Goal: Information Seeking & Learning: Learn about a topic

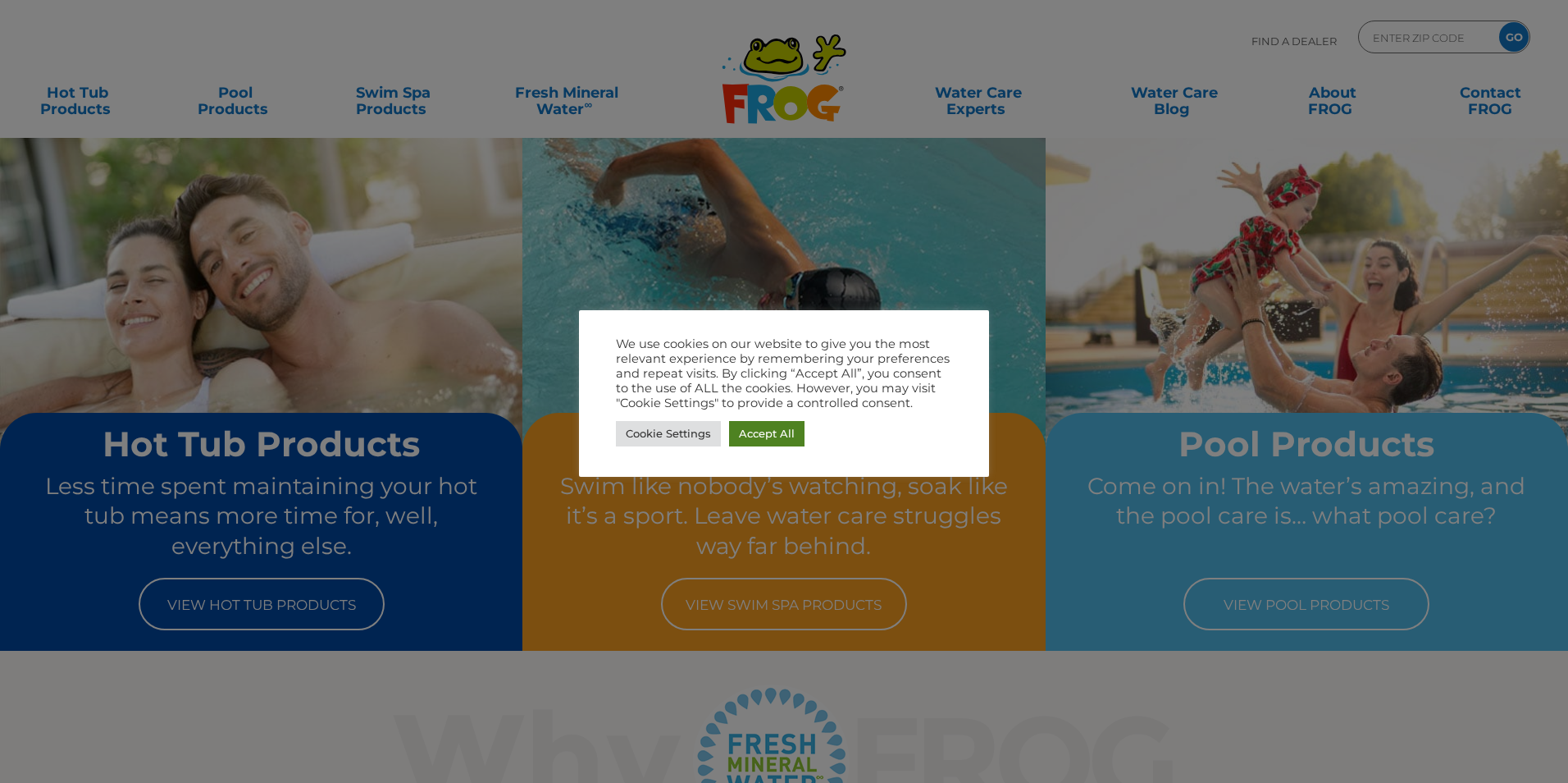
click at [768, 439] on link "Accept All" at bounding box center [767, 434] width 76 height 26
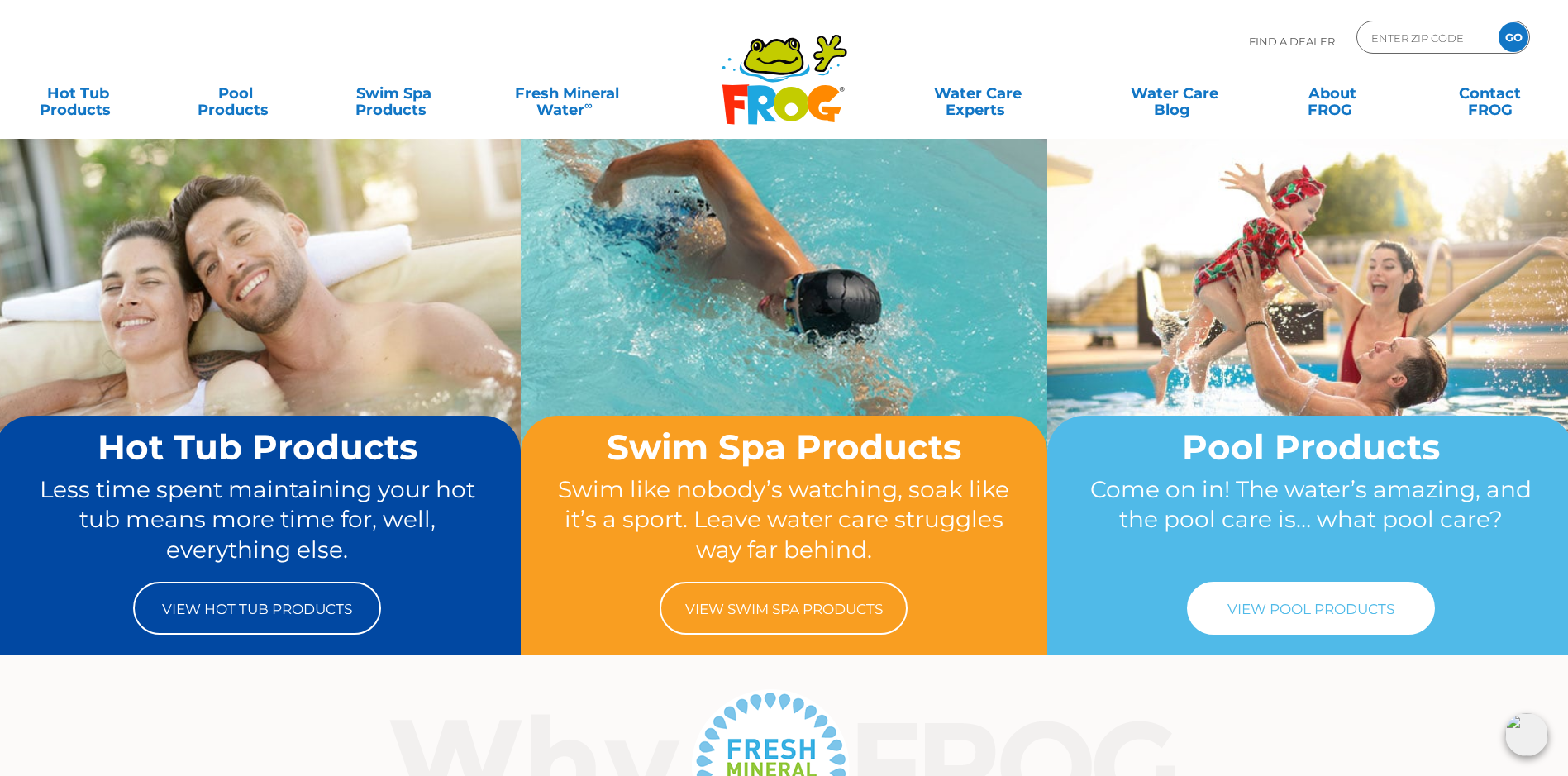
click at [1299, 616] on link "View Pool Products" at bounding box center [1311, 608] width 248 height 53
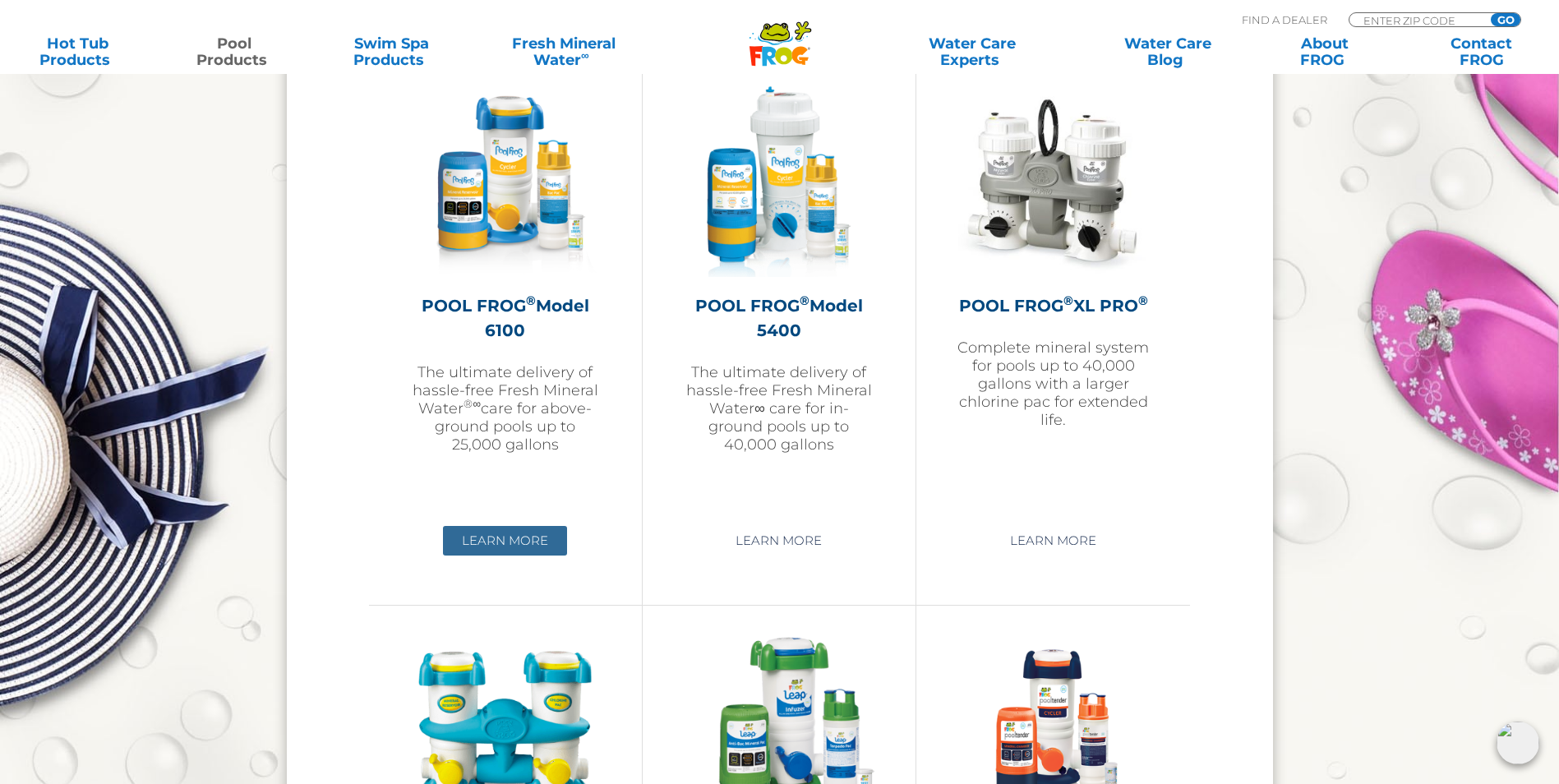
scroll to position [2383, 0]
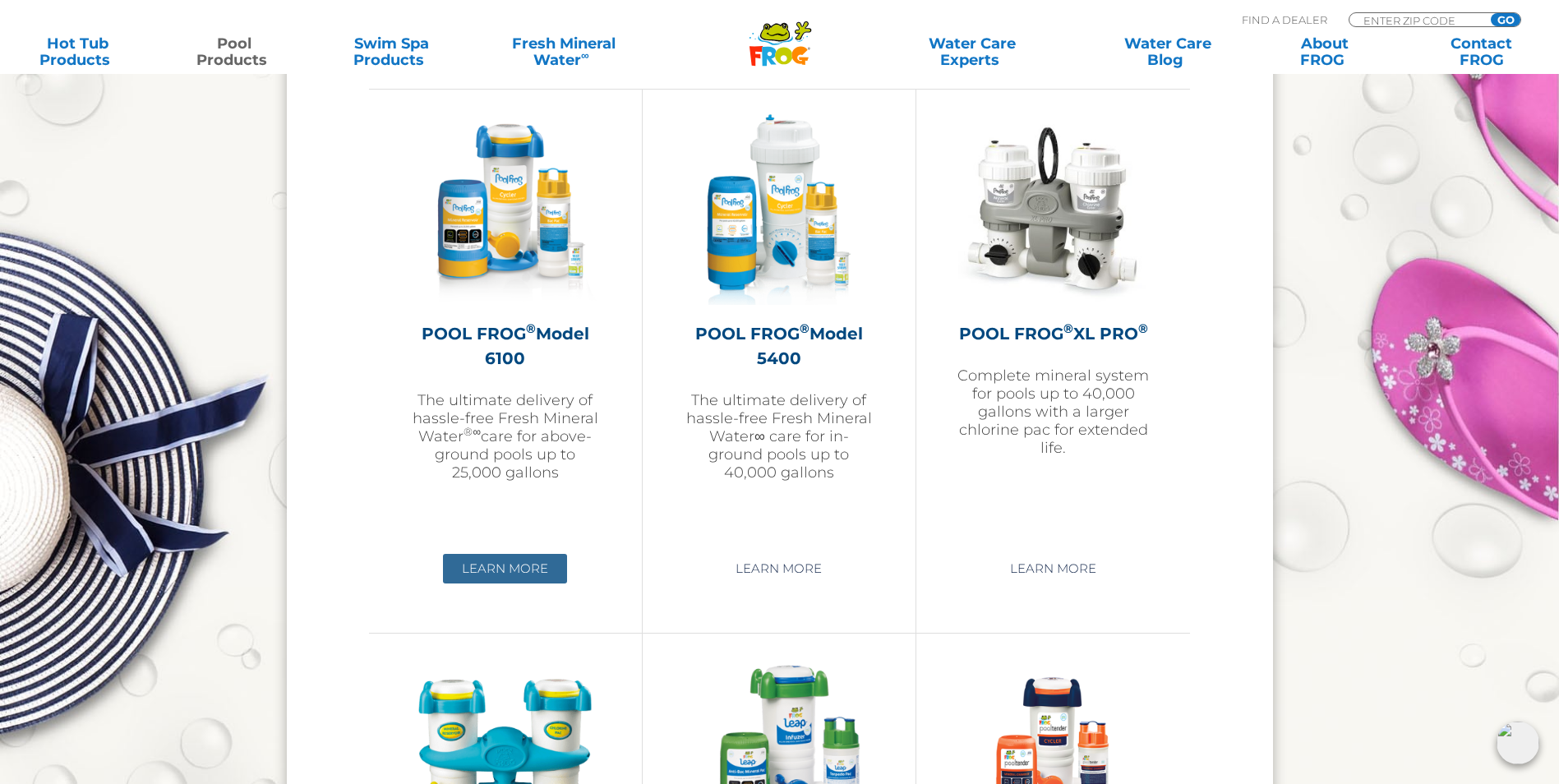
drag, startPoint x: 508, startPoint y: 587, endPoint x: 508, endPoint y: 569, distance: 18.0
click at [508, 587] on div "POOL FROG ® Model 6100 The ultimate delivery of hassle-free Fresh Mineral Water…" at bounding box center [506, 360] width 274 height 544
click at [508, 565] on link "Learn More" at bounding box center [505, 568] width 125 height 29
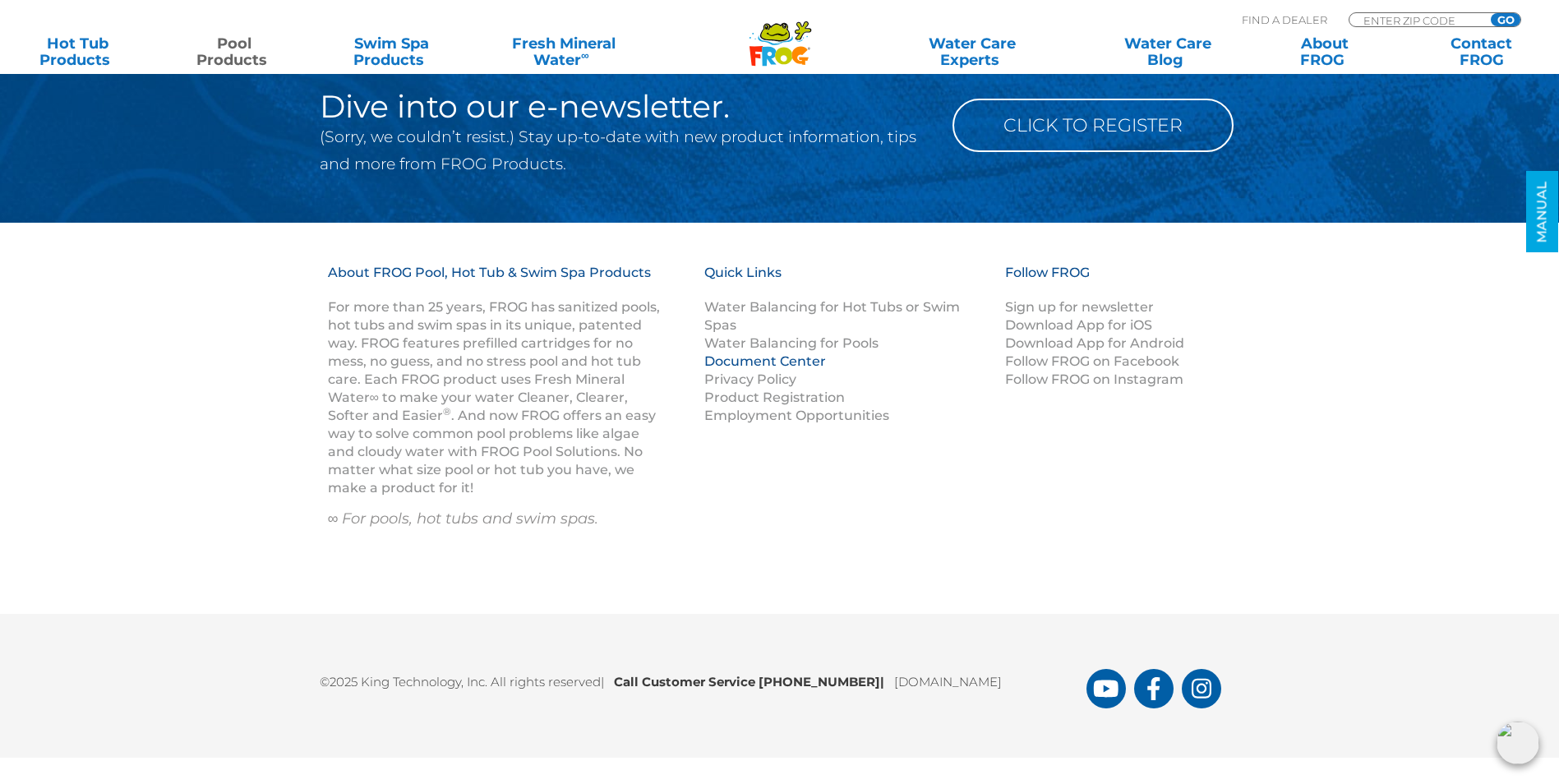
scroll to position [7520, 0]
